Goal: Task Accomplishment & Management: Complete application form

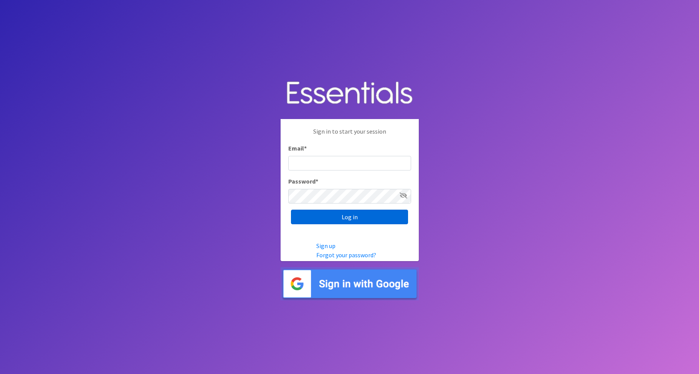
type input "Babysteps@stelizabeth.com"
click at [333, 217] on input "Log in" at bounding box center [349, 217] width 117 height 15
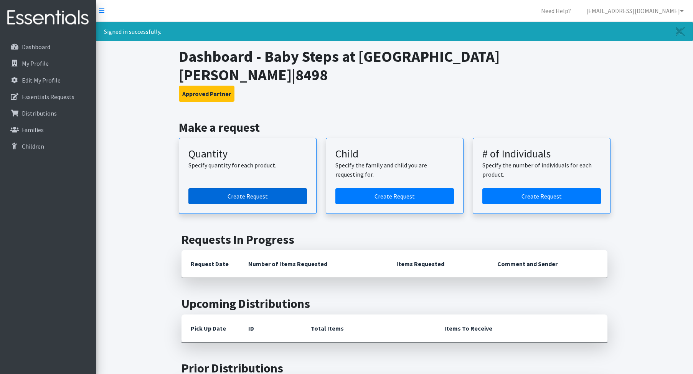
click at [268, 188] on link "Create Request" at bounding box center [248, 196] width 119 height 16
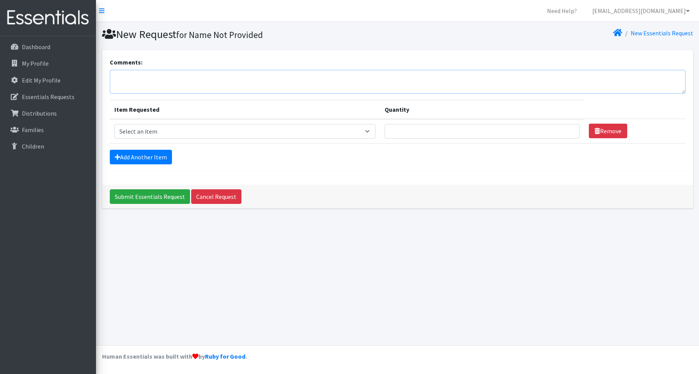
click at [183, 83] on textarea "Comments:" at bounding box center [398, 82] width 576 height 24
type textarea "A"
type textarea "Baby Steps August order for September pickup."
click at [370, 129] on select "Select an item F&D Men L/XL (38-50in waist) x48 F&D Men S/M (28-40in waist) x56…" at bounding box center [244, 131] width 261 height 15
select select "1213"
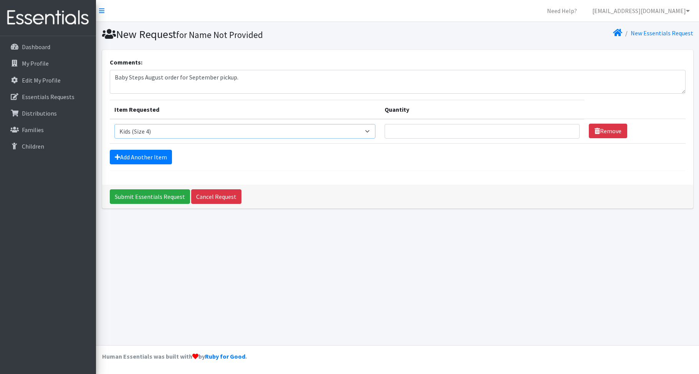
click at [114, 124] on select "Select an item F&D Men L/XL (38-50in waist) x48 F&D Men S/M (28-40in waist) x56…" at bounding box center [244, 131] width 261 height 15
click at [417, 129] on input "Quantity" at bounding box center [482, 131] width 195 height 15
click at [566, 129] on input "1" at bounding box center [482, 131] width 195 height 15
click at [566, 129] on input "2" at bounding box center [482, 131] width 195 height 15
type input "3"
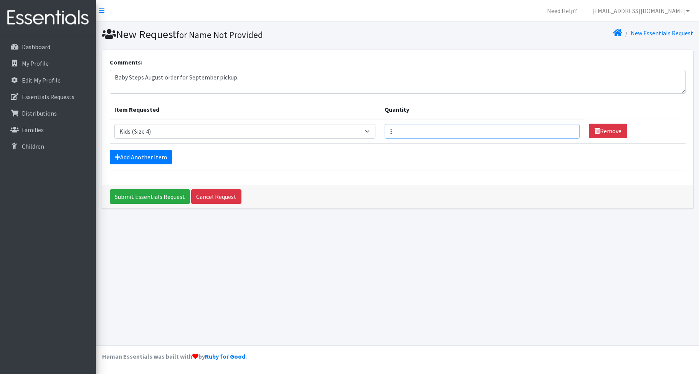
click at [566, 129] on input "3" at bounding box center [482, 131] width 195 height 15
drag, startPoint x: 422, startPoint y: 130, endPoint x: 374, endPoint y: 130, distance: 48.4
click at [374, 130] on tr "Item Requested Select an item F&D Men L/XL (38-50in waist) x48 F&D Men S/M (28-…" at bounding box center [398, 131] width 576 height 25
type input "2"
type input "300"
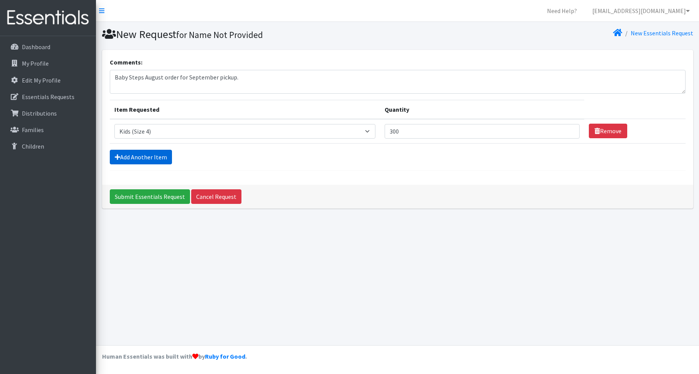
click at [152, 155] on link "Add Another Item" at bounding box center [141, 157] width 62 height 15
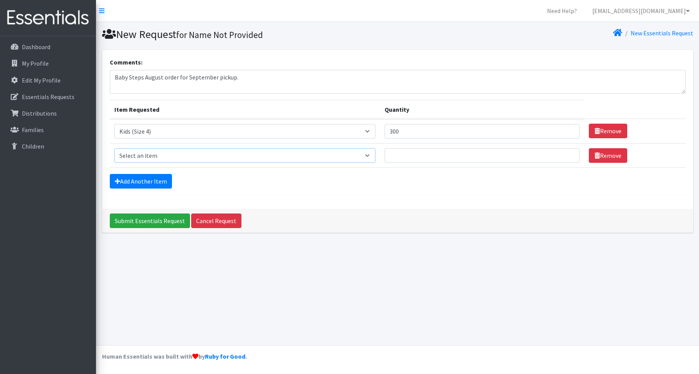
click at [349, 160] on select "Select an item F&D Men L/XL (38-50in waist) x48 F&D Men S/M (28-40in waist) x56…" at bounding box center [244, 155] width 261 height 15
select select "1222"
click at [114, 148] on select "Select an item F&D Men L/XL (38-50in waist) x48 F&D Men S/M (28-40in waist) x56…" at bounding box center [244, 155] width 261 height 15
click at [425, 154] on input "Quantity" at bounding box center [482, 155] width 195 height 15
type input "5"
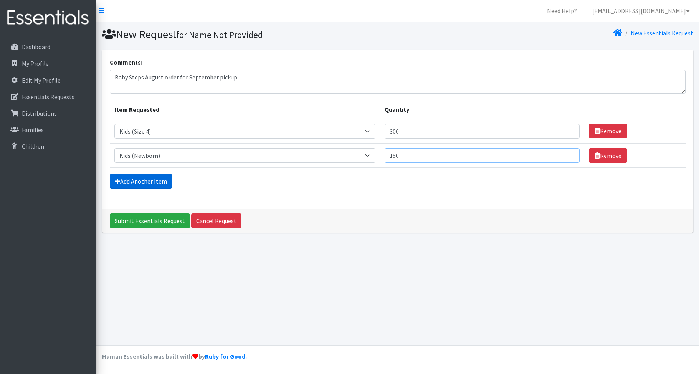
type input "150"
click at [135, 184] on link "Add Another Item" at bounding box center [141, 181] width 62 height 15
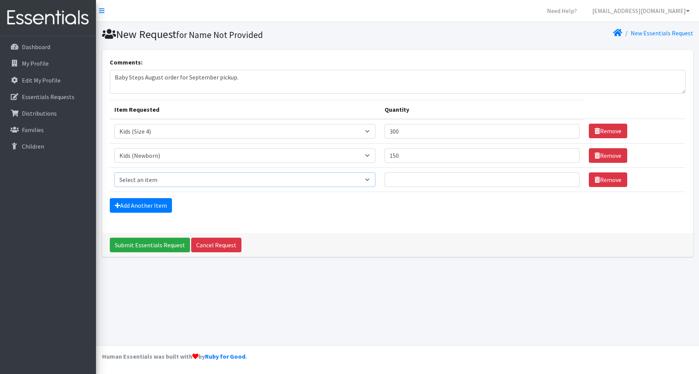
click at [370, 177] on select "Select an item F&D Men L/XL (38-50in waist) x48 F&D Men S/M (28-40in waist) x56…" at bounding box center [244, 179] width 261 height 15
select select "1216"
click at [114, 172] on select "Select an item F&D Men L/XL (38-50in waist) x48 F&D Men S/M (28-40in waist) x56…" at bounding box center [244, 179] width 261 height 15
drag, startPoint x: 413, startPoint y: 132, endPoint x: 371, endPoint y: 129, distance: 42.4
click at [371, 129] on tr "Item Requested Select an item F&D Men L/XL (38-50in waist) x48 F&D Men S/M (28-…" at bounding box center [398, 131] width 576 height 25
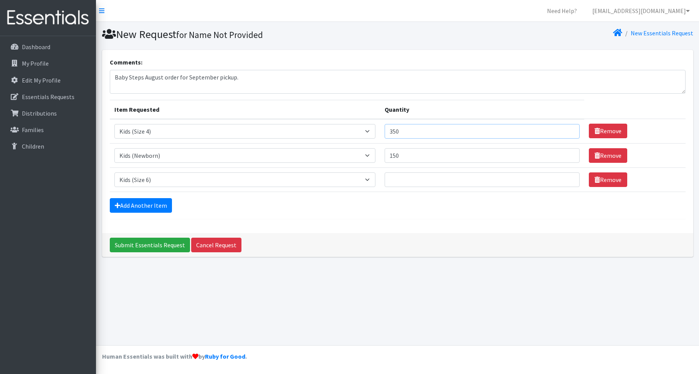
type input "350"
click at [407, 179] on input "Quantity" at bounding box center [482, 179] width 195 height 15
type input "350"
click at [153, 204] on link "Add Another Item" at bounding box center [141, 205] width 62 height 15
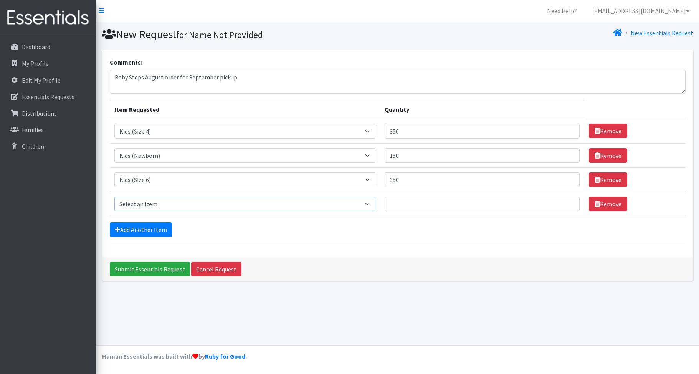
click at [369, 202] on select "Select an item F&D Men L/XL (38-50in waist) x48 F&D Men S/M (28-40in waist) x56…" at bounding box center [244, 204] width 261 height 15
select select "1214"
click at [114, 197] on select "Select an item F&D Men L/XL (38-50in waist) x48 F&D Men S/M (28-40in waist) x56…" at bounding box center [244, 204] width 261 height 15
click at [410, 202] on input "Quantity" at bounding box center [482, 204] width 195 height 15
type input "200"
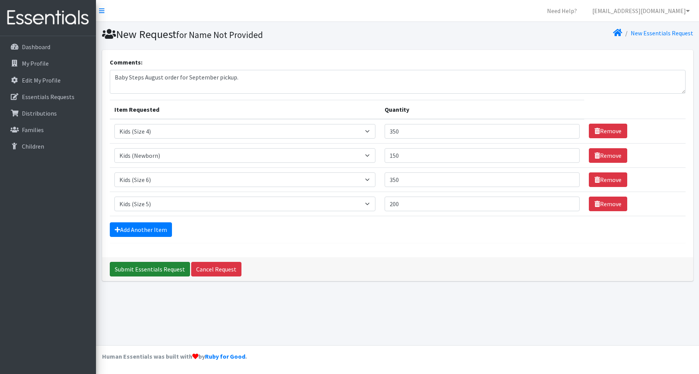
click at [133, 271] on input "Submit Essentials Request" at bounding box center [150, 269] width 80 height 15
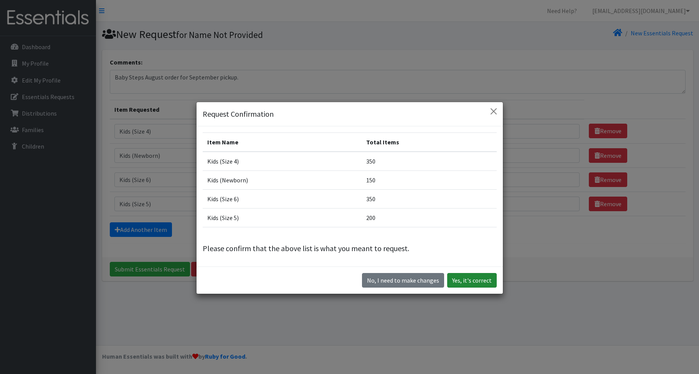
click at [469, 278] on button "Yes, it's correct" at bounding box center [472, 280] width 50 height 15
